Goal: Task Accomplishment & Management: Manage account settings

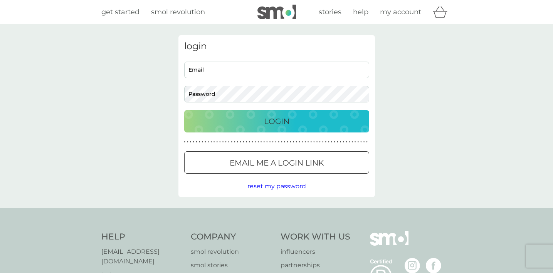
click at [230, 83] on div "Email Password" at bounding box center [276, 82] width 191 height 41
type input "[PERSON_NAME][EMAIL_ADDRESS][DOMAIN_NAME]"
click at [276, 121] on button "Login" at bounding box center [276, 121] width 185 height 22
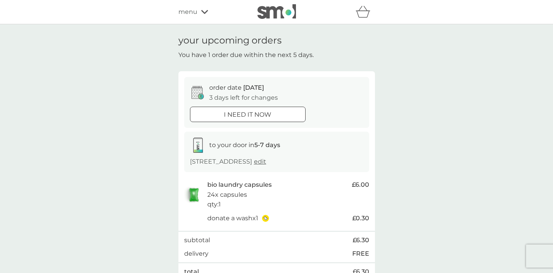
click at [199, 11] on div "menu" at bounding box center [210, 12] width 65 height 10
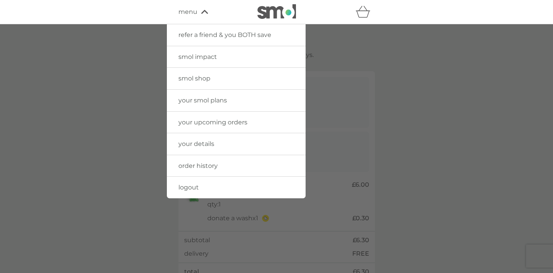
click at [200, 121] on span "your upcoming orders" at bounding box center [212, 122] width 69 height 7
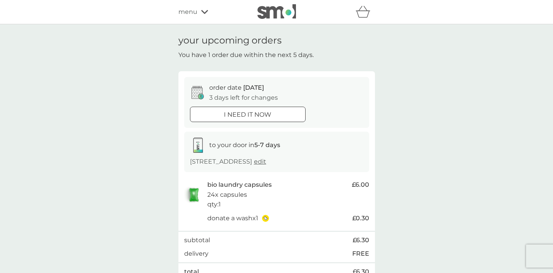
click at [191, 12] on span "menu" at bounding box center [187, 12] width 19 height 10
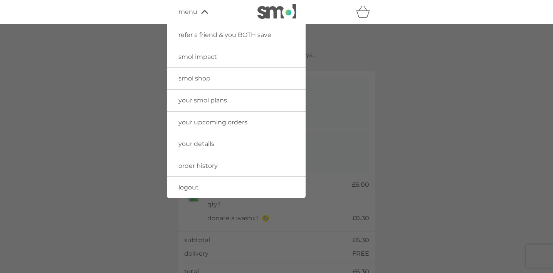
click at [196, 75] on span "smol shop" at bounding box center [194, 78] width 32 height 7
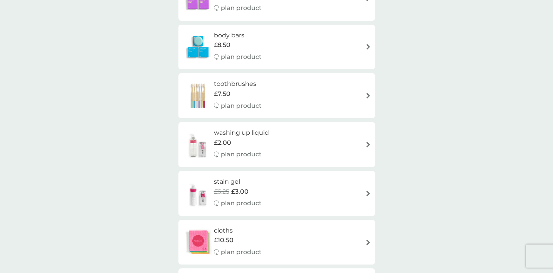
scroll to position [684, 0]
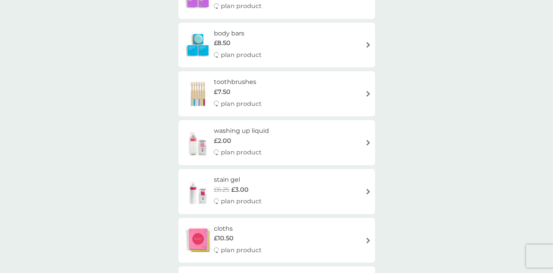
click at [225, 136] on div "washing up liquid £2.00 plan product" at bounding box center [245, 143] width 63 height 34
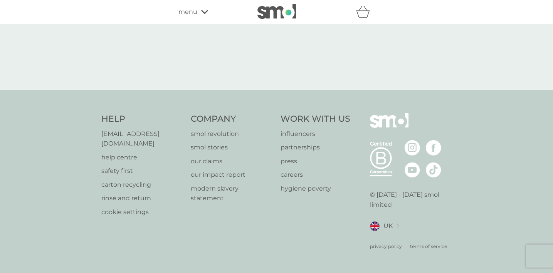
select select "112"
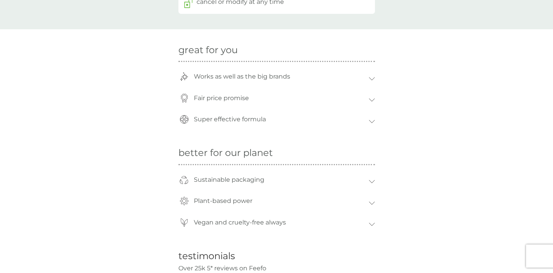
scroll to position [527, 0]
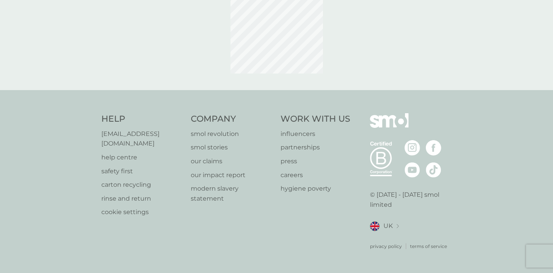
scroll to position [49, 0]
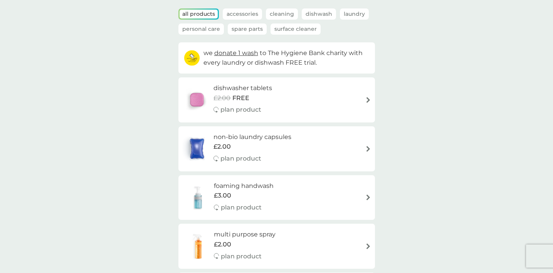
click at [245, 28] on p "Spare Parts" at bounding box center [247, 28] width 39 height 11
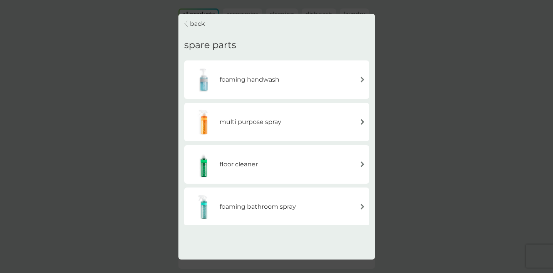
click at [241, 162] on h6 "floor cleaner" at bounding box center [239, 164] width 38 height 10
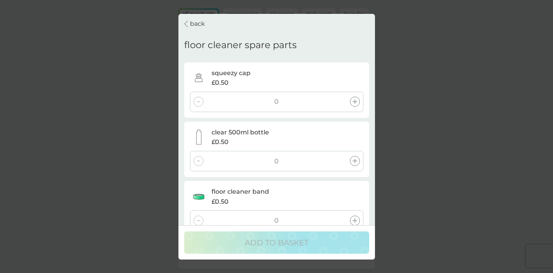
click at [359, 156] on div at bounding box center [355, 161] width 10 height 10
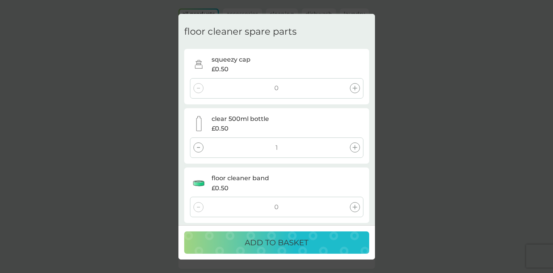
scroll to position [13, 0]
click at [257, 249] on p "ADD TO BASKET" at bounding box center [277, 242] width 64 height 12
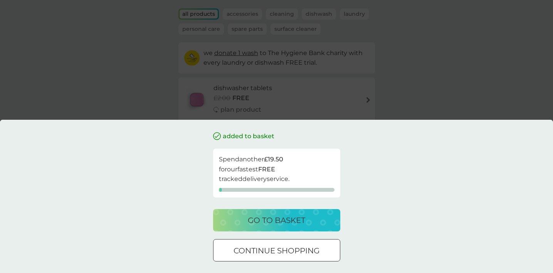
click at [279, 260] on button "continue shopping" at bounding box center [276, 250] width 127 height 22
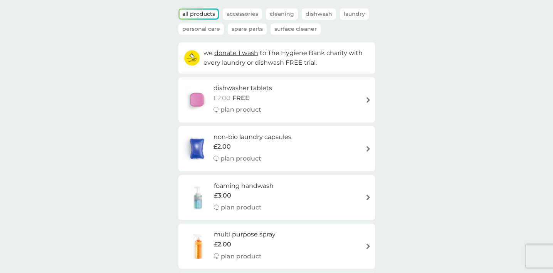
click at [254, 28] on p "Spare Parts" at bounding box center [247, 28] width 39 height 11
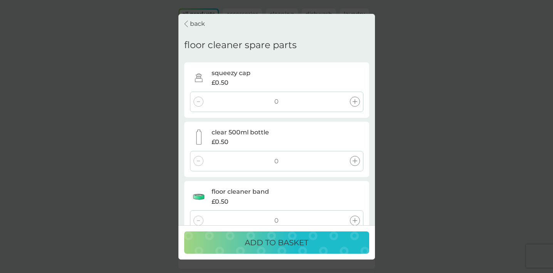
scroll to position [0, 0]
click at [191, 22] on p "back" at bounding box center [197, 24] width 15 height 10
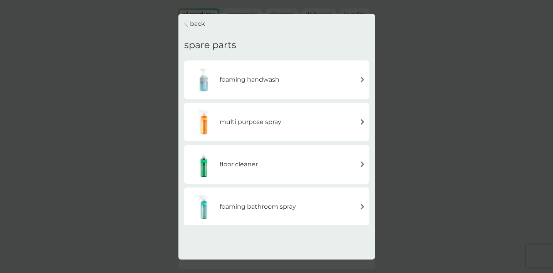
click at [191, 23] on p "back" at bounding box center [197, 24] width 15 height 10
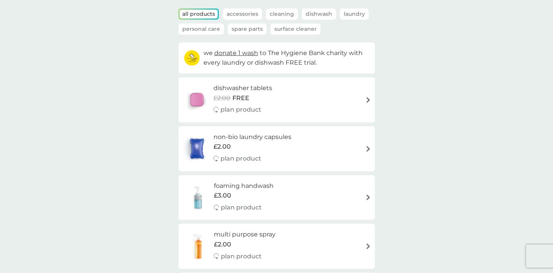
click at [320, 16] on p "Dishwash" at bounding box center [319, 13] width 34 height 11
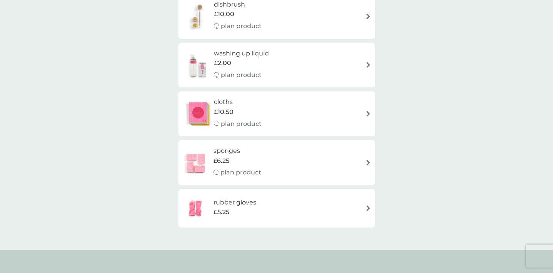
scroll to position [181, 0]
click at [324, 45] on div "washing up liquid £2.00 plan product" at bounding box center [276, 66] width 196 height 45
select select "112"
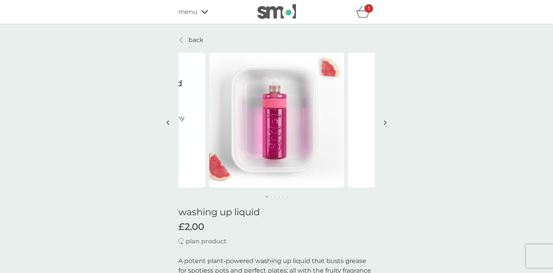
click at [358, 16] on icon "basket" at bounding box center [362, 14] width 13 height 7
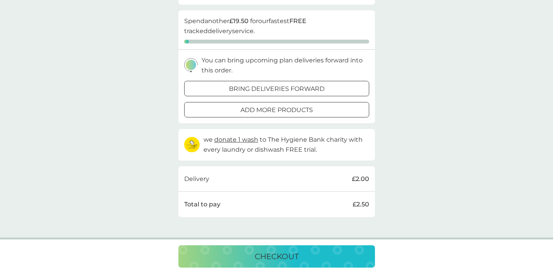
scroll to position [88, 0]
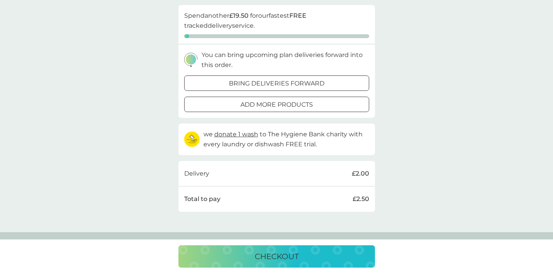
click at [295, 263] on button "checkout" at bounding box center [276, 256] width 196 height 22
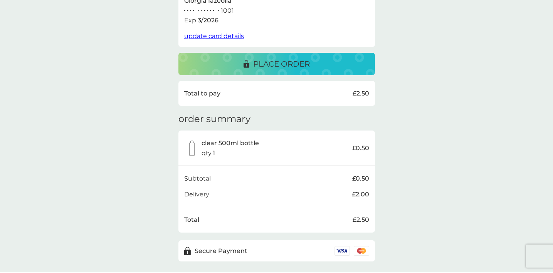
scroll to position [176, 0]
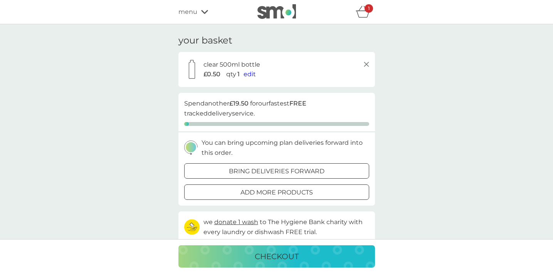
click at [292, 163] on button "bring deliveries forward" at bounding box center [276, 170] width 185 height 15
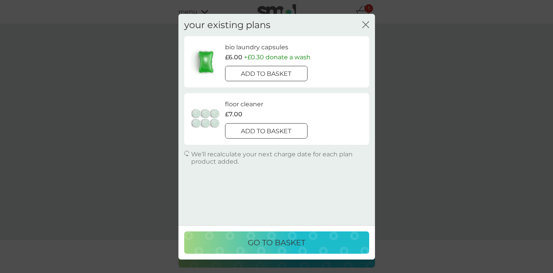
click at [365, 25] on icon "close" at bounding box center [365, 24] width 7 height 7
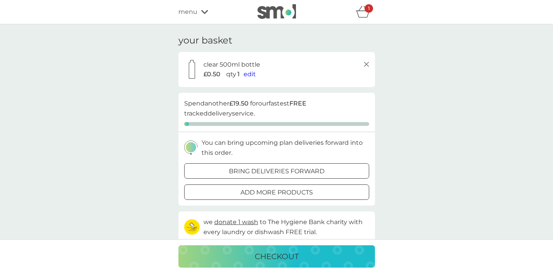
click at [367, 13] on icon "basket" at bounding box center [362, 12] width 15 height 12
click at [194, 12] on span "menu" at bounding box center [187, 12] width 19 height 10
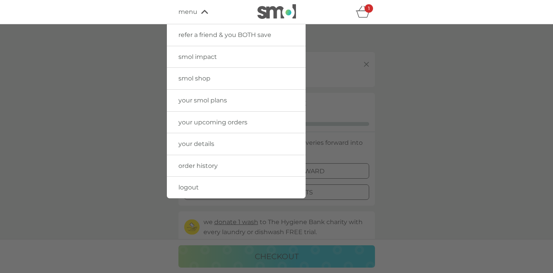
click at [210, 146] on span "your details" at bounding box center [196, 143] width 36 height 7
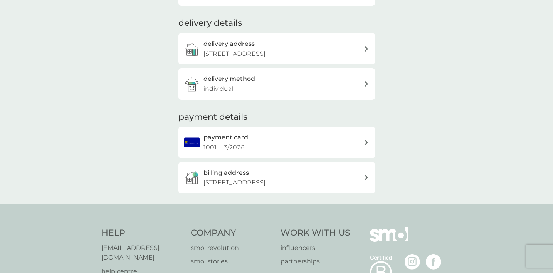
scroll to position [178, 0]
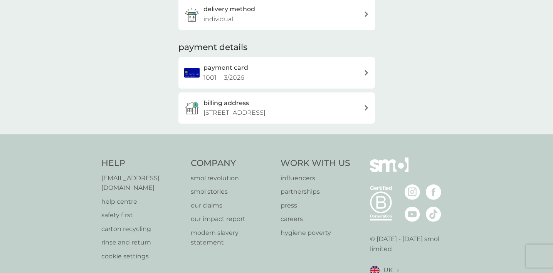
click at [366, 106] on icon at bounding box center [365, 107] width 3 height 5
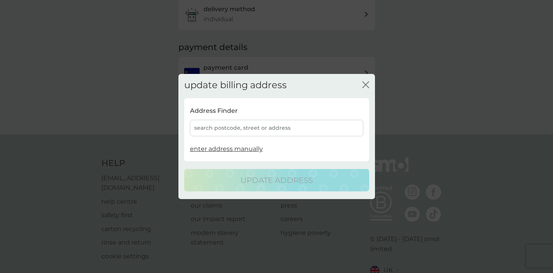
click at [246, 131] on div "search postcode, street or address" at bounding box center [276, 128] width 173 height 17
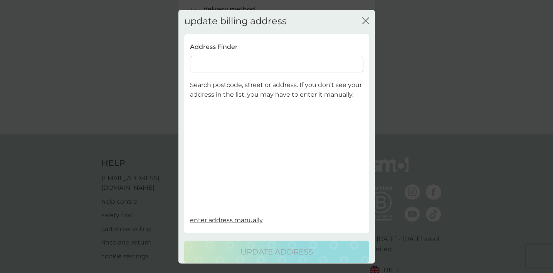
click at [248, 63] on input at bounding box center [276, 63] width 173 height 17
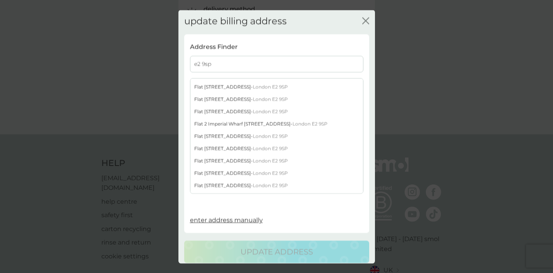
scroll to position [72, 0]
type input "e2 9sp"
click at [219, 184] on div "Flat 7 Imperial Wharf 2 Darwen Place - London E2 9SP" at bounding box center [276, 184] width 173 height 12
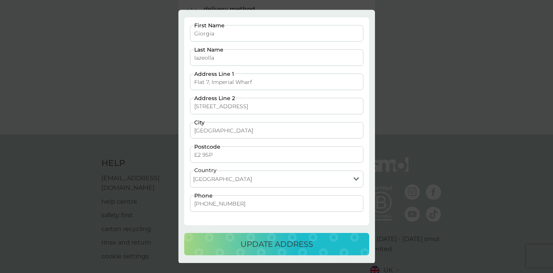
scroll to position [16, 0]
click at [301, 246] on p "update address" at bounding box center [276, 245] width 72 height 12
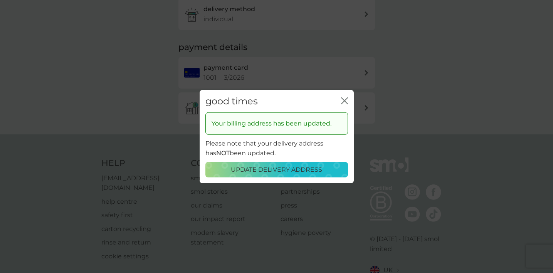
click at [345, 98] on icon "close" at bounding box center [344, 100] width 7 height 7
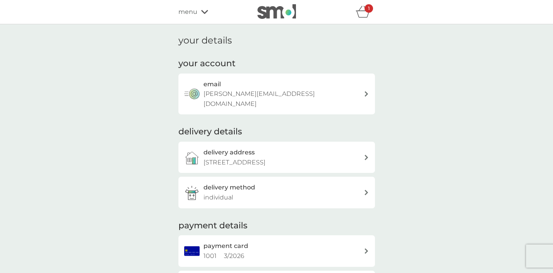
click at [211, 13] on div "menu" at bounding box center [210, 12] width 65 height 10
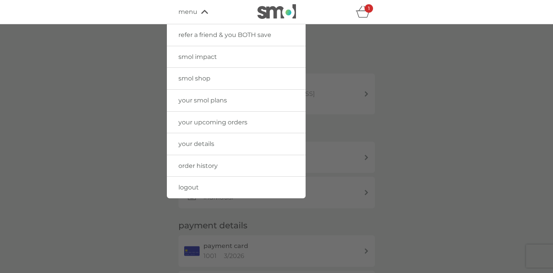
click at [154, 113] on div at bounding box center [276, 160] width 553 height 273
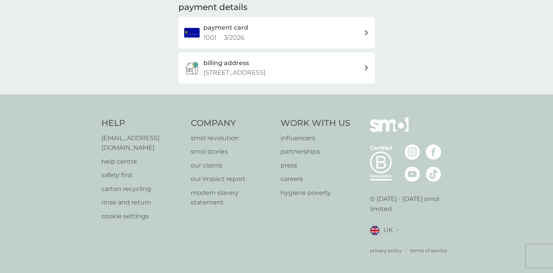
scroll to position [218, 0]
click at [121, 146] on p "[EMAIL_ADDRESS][DOMAIN_NAME]" at bounding box center [142, 144] width 82 height 20
click at [114, 159] on p "help centre" at bounding box center [142, 162] width 82 height 10
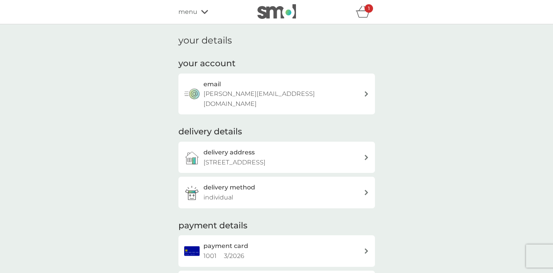
scroll to position [0, 0]
click at [202, 10] on icon at bounding box center [204, 12] width 7 height 5
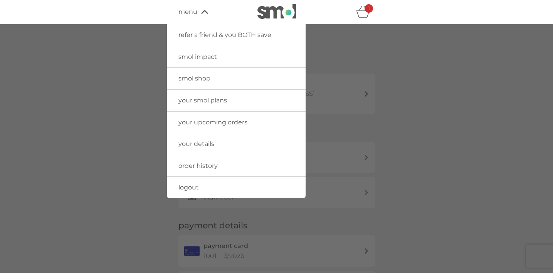
click at [107, 75] on div at bounding box center [276, 160] width 553 height 273
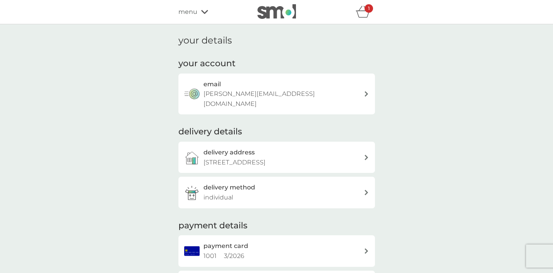
click at [200, 13] on div "menu" at bounding box center [210, 12] width 65 height 10
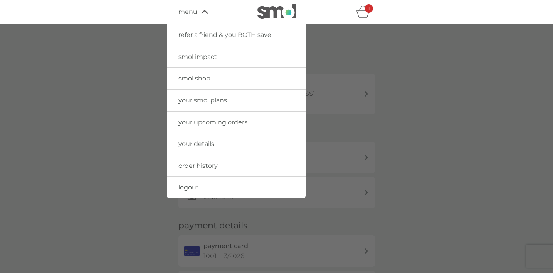
click at [197, 80] on span "smol shop" at bounding box center [194, 78] width 32 height 7
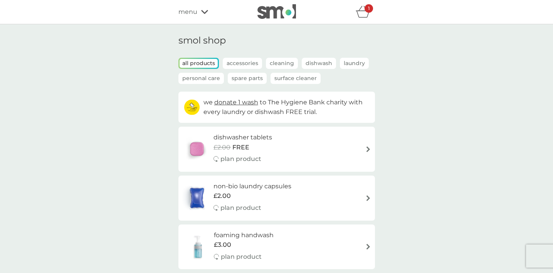
click at [281, 59] on p "Cleaning" at bounding box center [282, 63] width 32 height 11
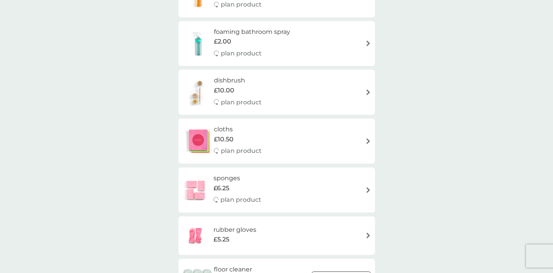
scroll to position [60, 0]
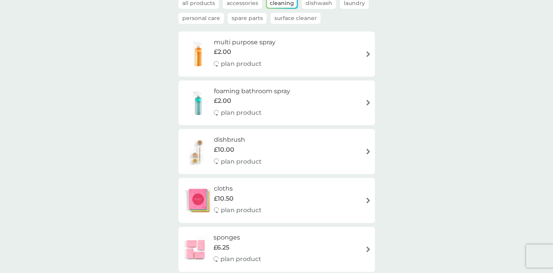
click at [256, 16] on p "Spare Parts" at bounding box center [247, 18] width 39 height 11
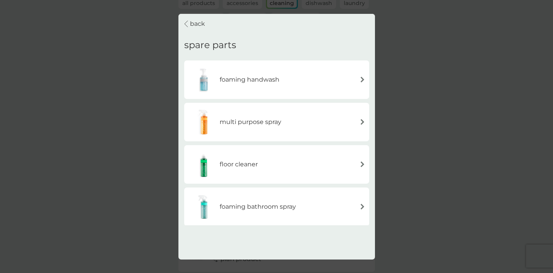
click at [238, 169] on div "floor cleaner" at bounding box center [223, 164] width 70 height 27
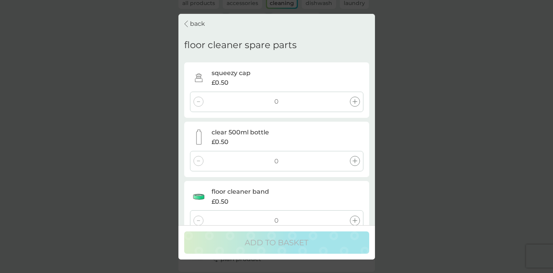
click at [204, 16] on button "back" at bounding box center [194, 23] width 21 height 20
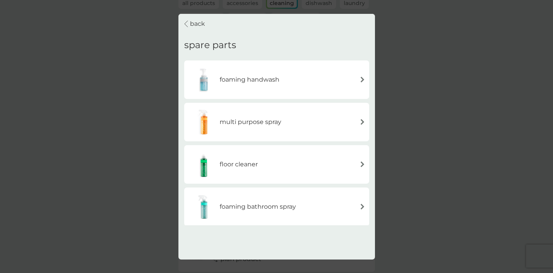
click at [197, 19] on p "back" at bounding box center [197, 24] width 15 height 10
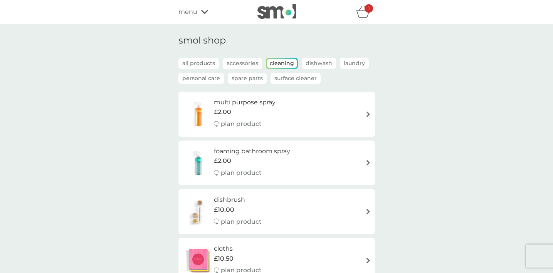
scroll to position [0, 0]
click at [201, 8] on div "menu" at bounding box center [210, 12] width 65 height 10
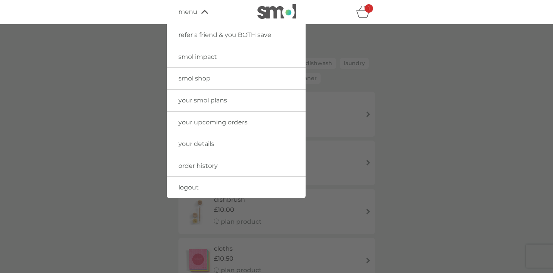
click at [194, 142] on span "your details" at bounding box center [196, 143] width 36 height 7
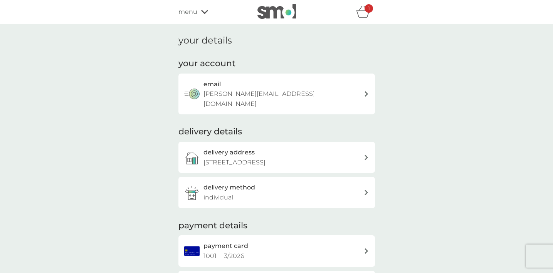
click at [203, 12] on icon at bounding box center [204, 12] width 7 height 5
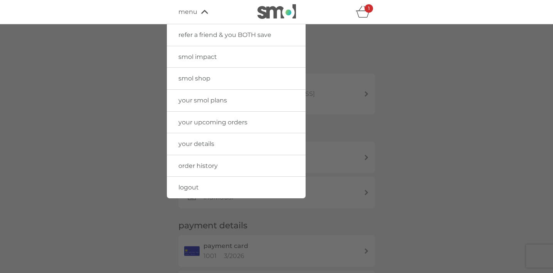
click at [217, 119] on span "your upcoming orders" at bounding box center [212, 122] width 69 height 7
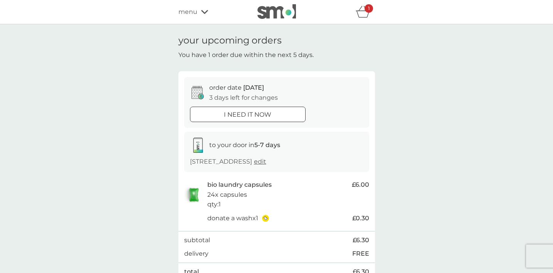
click at [193, 13] on span "menu" at bounding box center [187, 12] width 19 height 10
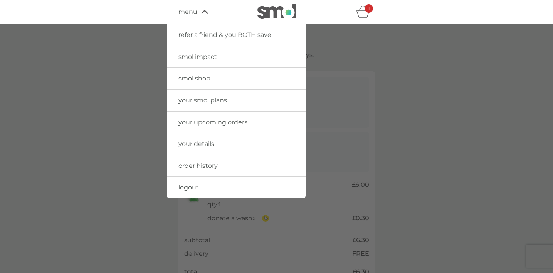
click at [203, 146] on span "your details" at bounding box center [196, 143] width 36 height 7
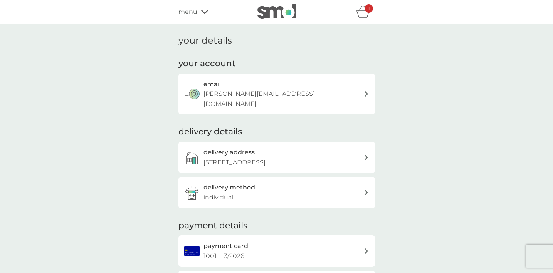
click at [324, 178] on div "delivery method individual" at bounding box center [276, 192] width 196 height 31
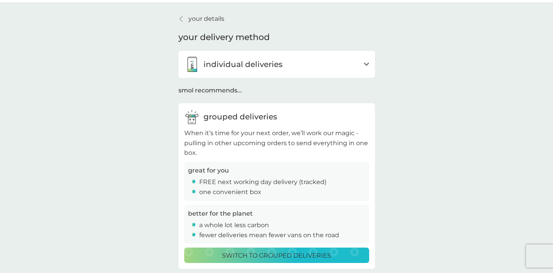
scroll to position [22, 0]
